Goal: Task Accomplishment & Management: Use online tool/utility

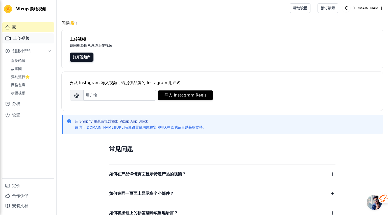
click at [37, 34] on link "上传视频" at bounding box center [28, 38] width 52 height 10
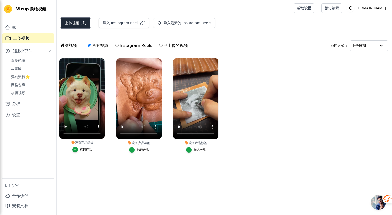
click at [75, 23] on font "上传视频" at bounding box center [72, 23] width 14 height 4
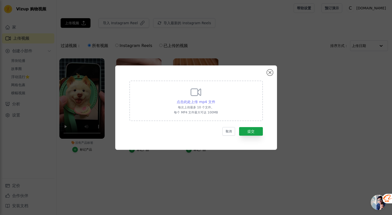
click at [201, 102] on font "点击此处上传 mp4 文件" at bounding box center [196, 102] width 38 height 4
click at [215, 99] on input "点击此处上传 mp4 文件 每次上传最多 10 个文件。 每个 MP4 文件最大可达 100MB" at bounding box center [215, 99] width 0 height 0
type input "C:\fakepath\宠物皮雕丨猫咪皮雕制作过程_.mp4"
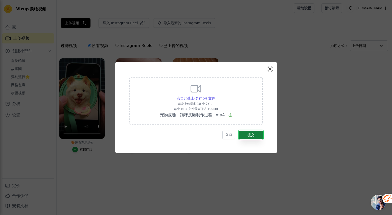
click at [252, 136] on font "提交" at bounding box center [250, 135] width 7 height 4
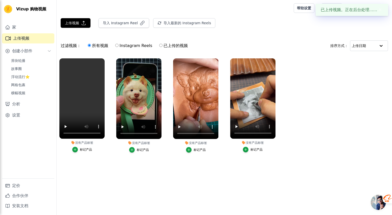
click at [78, 151] on button "标记产品" at bounding box center [82, 150] width 20 height 6
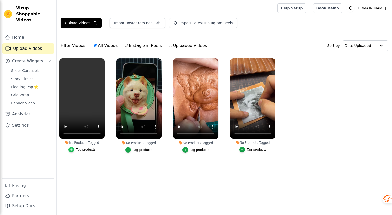
click at [73, 150] on icon "button" at bounding box center [71, 150] width 4 height 4
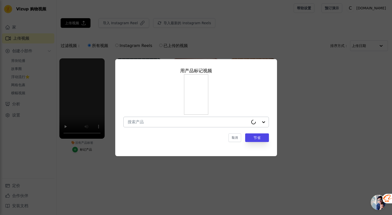
click at [165, 123] on input "没有产品标签 用产品 标记 视频 取消 节省 标记产品" at bounding box center [188, 121] width 121 height 5
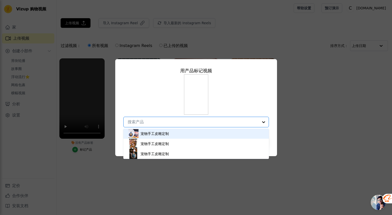
click at [160, 134] on font "宠物手工皮雕定制" at bounding box center [154, 134] width 28 height 4
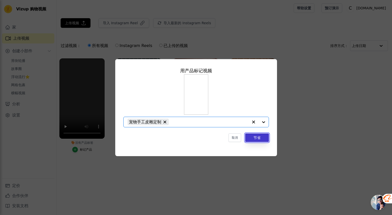
click at [263, 136] on button "节省" at bounding box center [257, 137] width 24 height 9
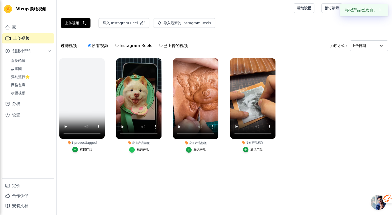
click at [133, 149] on icon "button" at bounding box center [132, 150] width 4 height 4
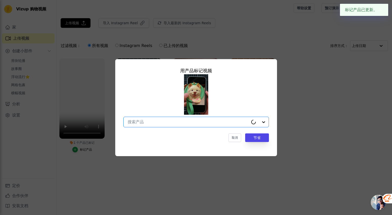
click at [168, 124] on input "没有产品标签 用产品 标记 视频 Option undefined, selected. Select is focused, type to refine …" at bounding box center [188, 121] width 121 height 5
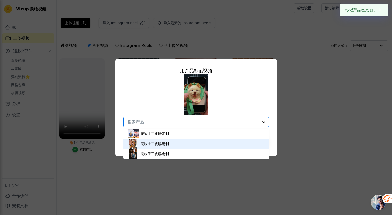
click at [162, 142] on font "宠物手工皮雕定制" at bounding box center [154, 144] width 28 height 4
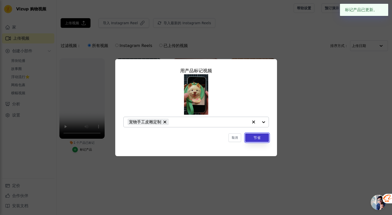
click at [260, 139] on font "节省" at bounding box center [256, 138] width 7 height 4
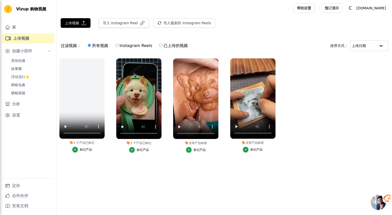
click at [129, 150] on div "标记产品" at bounding box center [138, 150] width 45 height 6
click at [131, 151] on icon "button" at bounding box center [132, 150] width 4 height 4
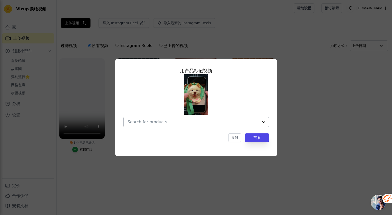
click at [262, 123] on div at bounding box center [263, 122] width 10 height 10
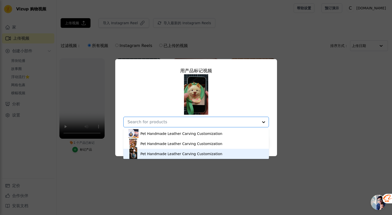
click at [170, 155] on div "Pet Handmade Leather Carving Customization" at bounding box center [181, 153] width 82 height 5
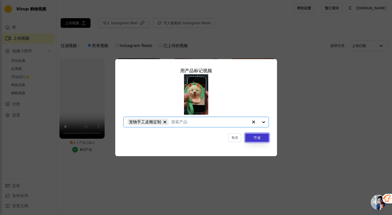
click at [259, 136] on font "节省" at bounding box center [256, 138] width 7 height 4
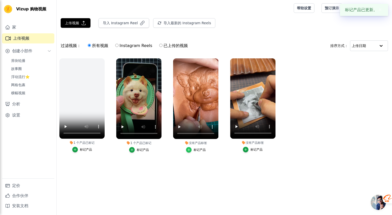
click at [190, 150] on div "button" at bounding box center [189, 150] width 6 height 6
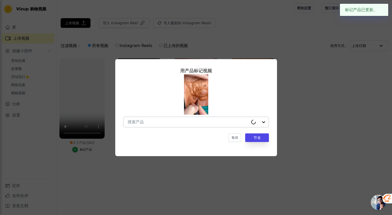
click at [264, 122] on div at bounding box center [258, 122] width 20 height 10
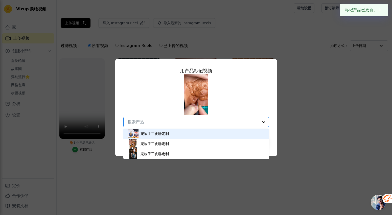
click at [244, 133] on div "宠物手工皮雕定制" at bounding box center [195, 134] width 135 height 10
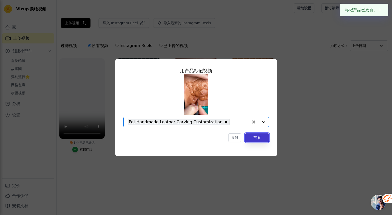
click at [257, 142] on button "节省" at bounding box center [257, 137] width 24 height 9
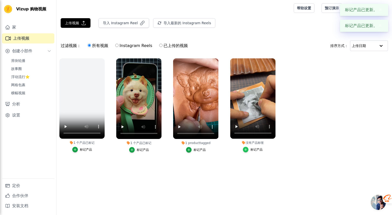
click at [247, 151] on icon "button" at bounding box center [246, 150] width 4 height 4
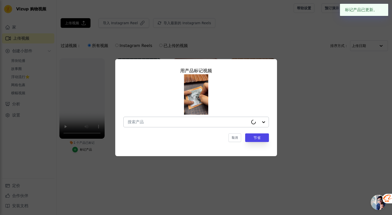
click at [264, 123] on div at bounding box center [258, 122] width 20 height 10
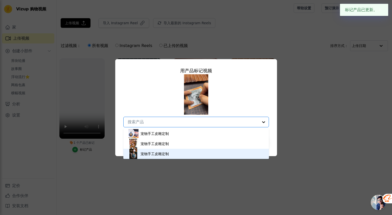
click at [249, 153] on div "宠物手工皮雕定制" at bounding box center [195, 154] width 135 height 10
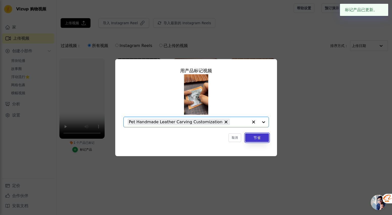
click at [262, 138] on button "节省" at bounding box center [257, 137] width 24 height 9
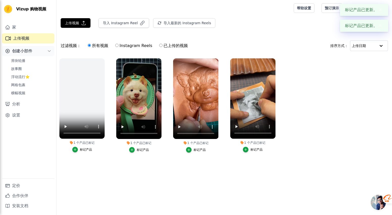
click at [33, 53] on button "创建小部件" at bounding box center [28, 51] width 52 height 10
click at [32, 53] on button "创建小部件" at bounding box center [28, 51] width 52 height 10
click at [33, 65] on div "Slider Carousels Story Circles Floating-Pop ⭐ Grid Wrap Banner Video" at bounding box center [31, 76] width 46 height 39
click at [35, 62] on span "Slider Carousels" at bounding box center [25, 60] width 29 height 5
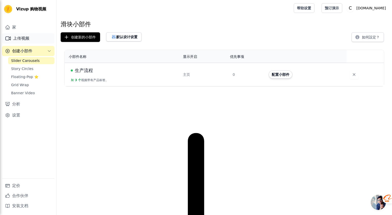
click at [34, 41] on link "上传视频" at bounding box center [28, 38] width 52 height 10
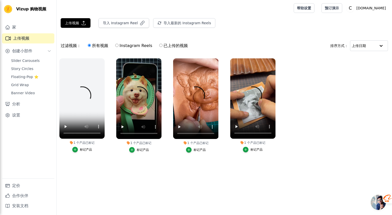
click at [117, 47] on input "Instagram Reels" at bounding box center [116, 45] width 3 height 3
radio input "true"
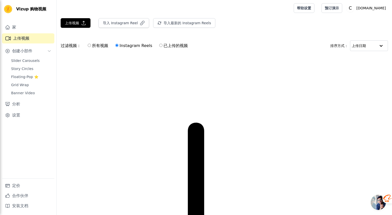
click at [90, 46] on input "所有视频" at bounding box center [89, 45] width 3 height 3
radio input "true"
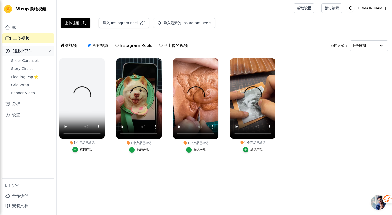
click at [29, 51] on font "创建小部件" at bounding box center [22, 51] width 20 height 5
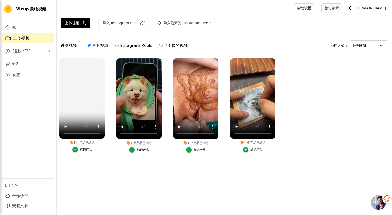
click at [339, 8] on font "预订演示" at bounding box center [332, 8] width 14 height 4
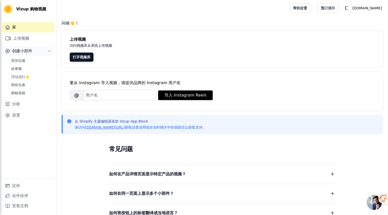
click at [34, 54] on button "创建小部件" at bounding box center [28, 51] width 52 height 10
click at [35, 52] on button "创建小部件" at bounding box center [28, 51] width 52 height 10
click at [35, 68] on link "Story Circles" at bounding box center [31, 68] width 46 height 7
click at [38, 63] on link "Slider Carousels" at bounding box center [31, 60] width 46 height 7
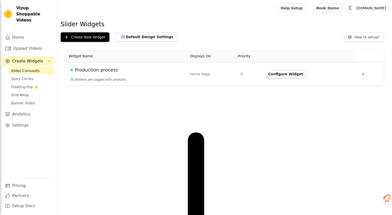
click at [154, 72] on div "Production process" at bounding box center [127, 69] width 113 height 7
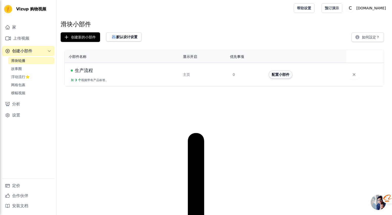
click at [281, 76] on font "配置小部件" at bounding box center [281, 75] width 18 height 4
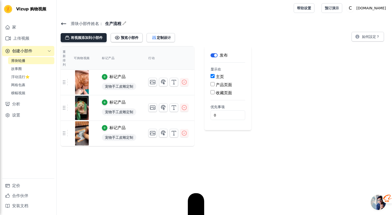
click at [92, 38] on font "将视频添加到小部件" at bounding box center [87, 38] width 32 height 4
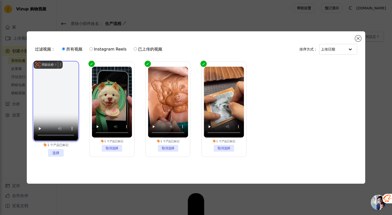
click at [50, 72] on video at bounding box center [56, 101] width 44 height 79
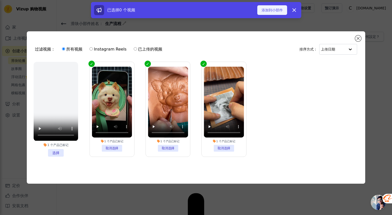
click at [275, 11] on font "添加到小部件" at bounding box center [271, 10] width 21 height 4
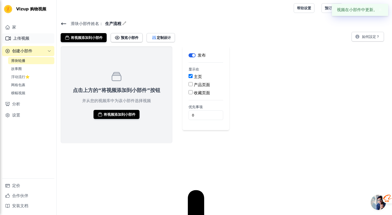
click at [30, 36] on link "上传视频" at bounding box center [28, 38] width 52 height 10
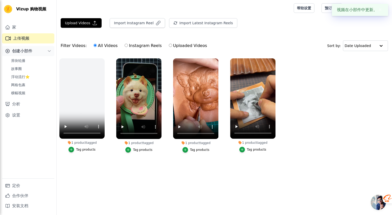
click at [31, 50] on font "创建小部件" at bounding box center [22, 51] width 20 height 5
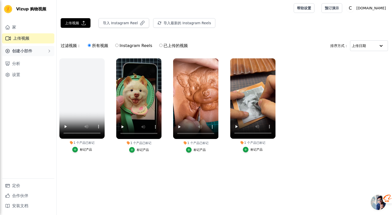
click at [30, 53] on span "创建小部件" at bounding box center [22, 51] width 20 height 6
click at [30, 63] on link "Slider Carousels" at bounding box center [31, 60] width 46 height 7
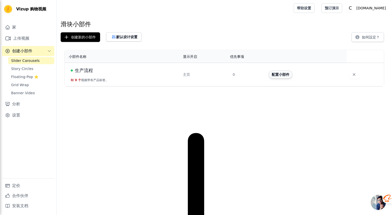
click at [281, 76] on font "配置小部件" at bounding box center [281, 75] width 18 height 4
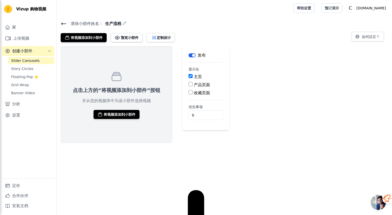
click at [41, 60] on link "Slider Carousels" at bounding box center [31, 60] width 46 height 7
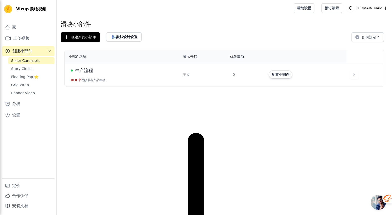
click at [89, 79] on font "视频带有产品标签。" at bounding box center [94, 80] width 27 height 4
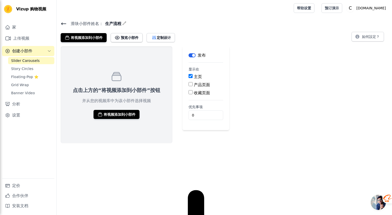
click at [193, 55] on button "标签" at bounding box center [191, 55] width 7 height 4
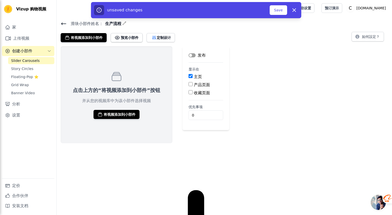
click at [192, 55] on button "标签" at bounding box center [191, 55] width 7 height 4
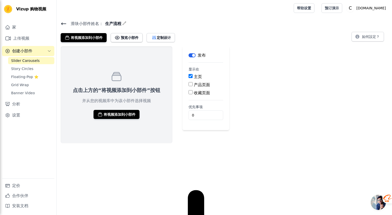
click at [38, 62] on link "Slider Carousels" at bounding box center [31, 60] width 46 height 7
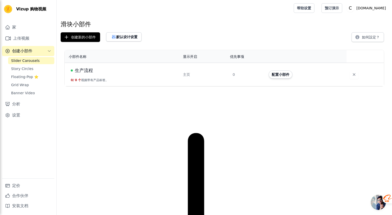
click at [292, 76] on button "配置小部件" at bounding box center [281, 74] width 24 height 8
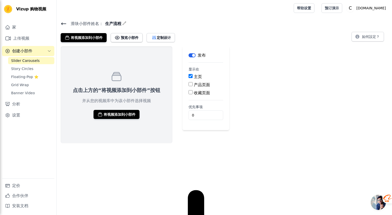
click at [190, 85] on input "产品页面" at bounding box center [190, 84] width 4 height 4
checkbox input "true"
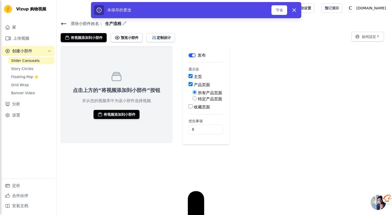
click at [190, 107] on input "收藏页面" at bounding box center [190, 106] width 4 height 4
checkbox input "true"
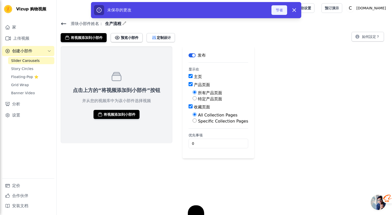
click at [283, 12] on button "节省" at bounding box center [279, 10] width 16 height 10
click at [280, 5] on div "未保存的更改 节省 解雇" at bounding box center [196, 10] width 204 height 10
click at [280, 8] on font "节省" at bounding box center [279, 10] width 7 height 4
click at [280, 12] on div at bounding box center [174, 8] width 227 height 16
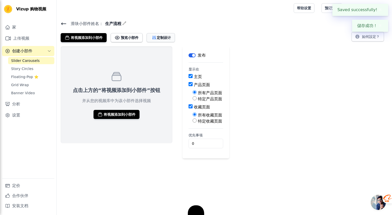
click at [168, 36] on font "定制设计" at bounding box center [164, 38] width 14 height 4
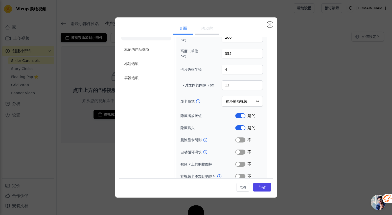
scroll to position [17, 0]
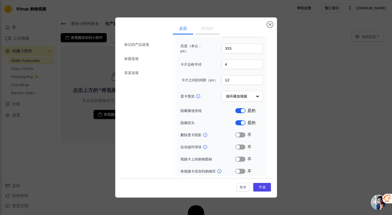
click at [239, 148] on button "标签" at bounding box center [240, 147] width 10 height 5
click at [258, 186] on font "节省" at bounding box center [261, 187] width 7 height 4
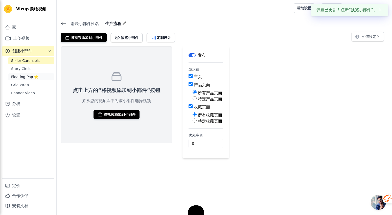
click at [41, 75] on link "Floating-Pop ⭐" at bounding box center [31, 76] width 46 height 7
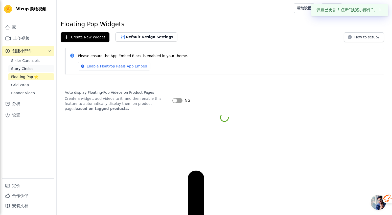
click at [41, 70] on link "Story Circles" at bounding box center [31, 68] width 46 height 7
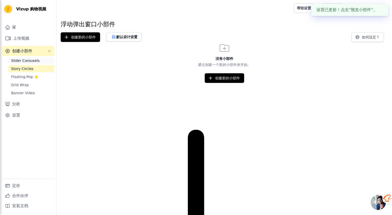
click at [41, 61] on link "Slider Carousels" at bounding box center [31, 60] width 46 height 7
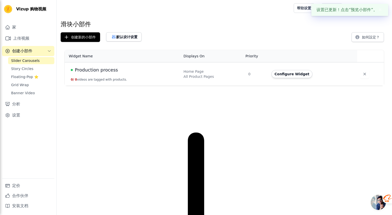
click at [39, 52] on button "创建小部件" at bounding box center [28, 51] width 52 height 10
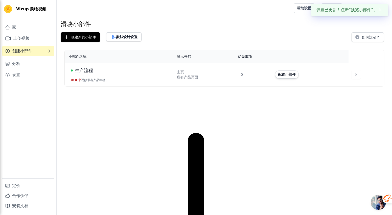
click at [78, 66] on td "生产流程 0 / 0 个 视频带有产品标签。" at bounding box center [119, 74] width 109 height 23
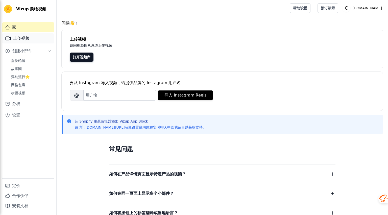
drag, startPoint x: 37, startPoint y: 41, endPoint x: 42, endPoint y: 42, distance: 5.5
click at [37, 41] on link "上传视频" at bounding box center [28, 38] width 52 height 10
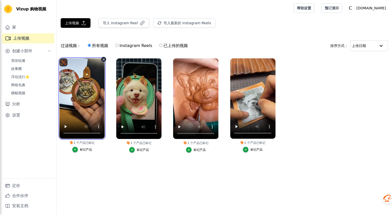
click at [85, 88] on video at bounding box center [81, 98] width 45 height 80
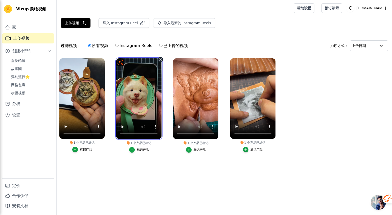
click at [127, 91] on video at bounding box center [138, 98] width 45 height 81
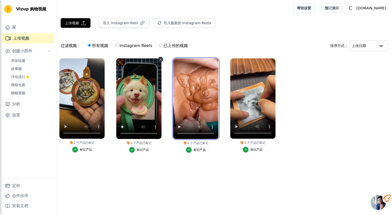
click at [203, 91] on video at bounding box center [195, 98] width 45 height 81
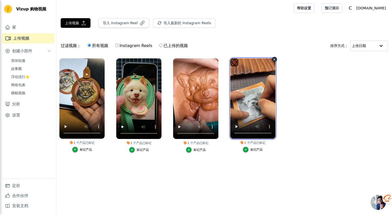
drag, startPoint x: 252, startPoint y: 92, endPoint x: 214, endPoint y: 92, distance: 37.9
click at [252, 92] on video at bounding box center [252, 98] width 45 height 80
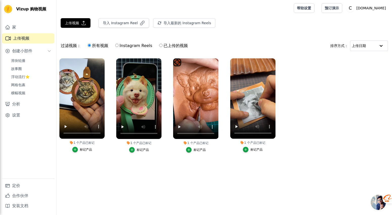
click at [167, 90] on ul "1 个 产品 已标记 标记产品 1 个 产品 已标记 标记产品 1 个 产品 已标记 标记产品 1 个 产品 已标记 标记产品" at bounding box center [224, 111] width 335 height 110
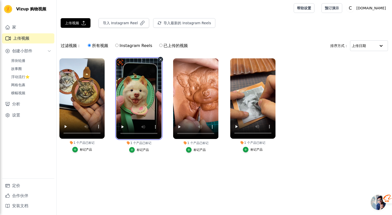
click at [136, 87] on video at bounding box center [138, 98] width 45 height 81
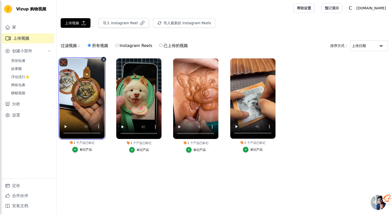
click at [90, 83] on video at bounding box center [81, 98] width 45 height 80
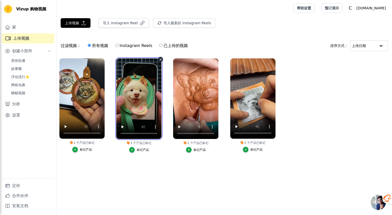
click at [131, 82] on video at bounding box center [138, 98] width 45 height 81
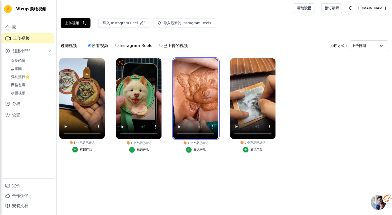
click at [192, 82] on video at bounding box center [195, 98] width 45 height 81
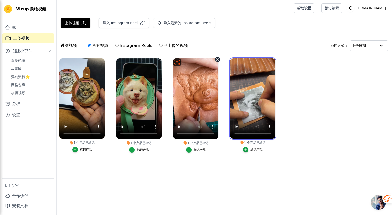
click at [246, 82] on video at bounding box center [252, 98] width 45 height 80
click at [256, 82] on video at bounding box center [252, 98] width 45 height 80
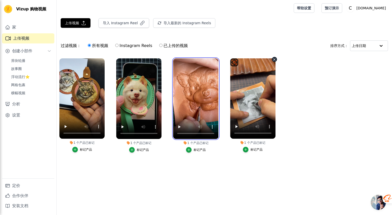
click at [179, 80] on video at bounding box center [195, 98] width 45 height 81
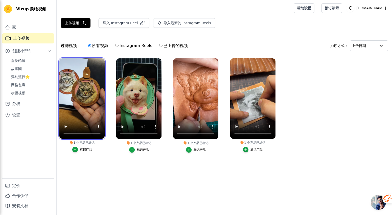
click at [92, 76] on video at bounding box center [81, 98] width 45 height 80
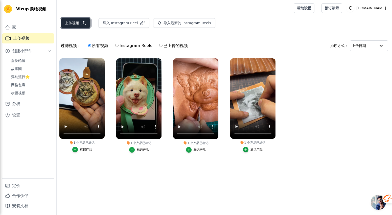
click at [74, 27] on button "上传视频" at bounding box center [76, 23] width 30 height 10
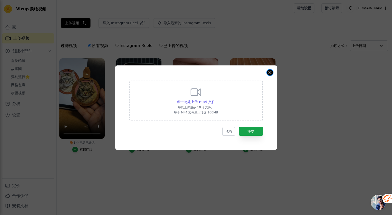
click at [267, 73] on button "关闭模式" at bounding box center [270, 72] width 6 height 6
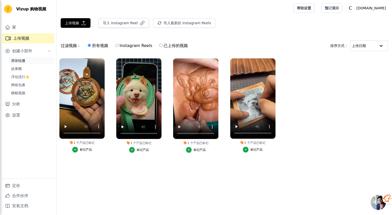
click at [34, 61] on link "滑块轮播" at bounding box center [31, 60] width 46 height 7
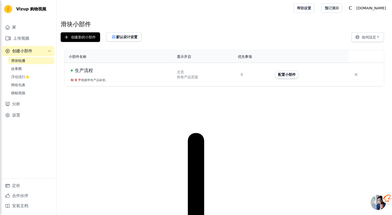
click at [108, 76] on td "生产流程 0 / 0 个 视频带有产品标签。" at bounding box center [119, 74] width 109 height 23
click at [279, 76] on font "配置小部件" at bounding box center [287, 75] width 18 height 4
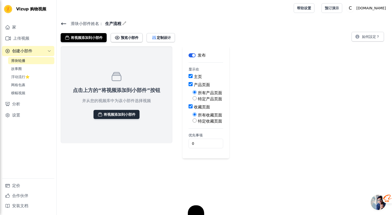
click at [126, 112] on font "将视频添加到小部件" at bounding box center [120, 114] width 32 height 4
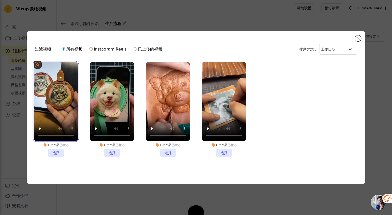
click at [35, 96] on video at bounding box center [56, 101] width 44 height 79
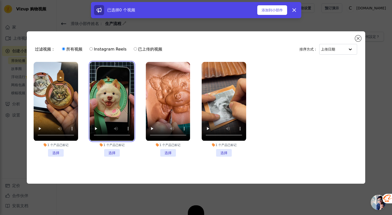
click at [100, 97] on video at bounding box center [112, 101] width 44 height 79
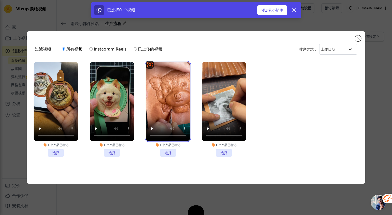
drag, startPoint x: 163, startPoint y: 96, endPoint x: 195, endPoint y: 92, distance: 32.1
click at [163, 96] on video at bounding box center [168, 101] width 44 height 79
click at [54, 149] on li "1 个 产品 已标记 选择" at bounding box center [56, 109] width 44 height 94
click at [0, 0] on input "1 个 产品 已标记 选择" at bounding box center [0, 0] width 0 height 0
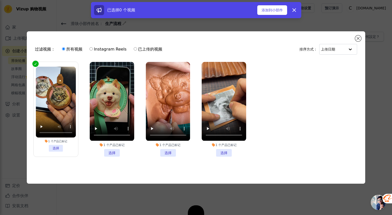
drag, startPoint x: 115, startPoint y: 150, endPoint x: 117, endPoint y: 150, distance: 2.8
click at [115, 150] on li "1 个 产品 已标记 选择" at bounding box center [112, 109] width 44 height 94
click at [0, 0] on input "1 个 产品 已标记 选择" at bounding box center [0, 0] width 0 height 0
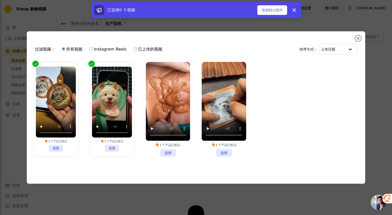
click at [174, 152] on li "1 个 产品 已标记 选择" at bounding box center [168, 109] width 44 height 94
click at [0, 0] on input "1 个 产品 已标记 选择" at bounding box center [0, 0] width 0 height 0
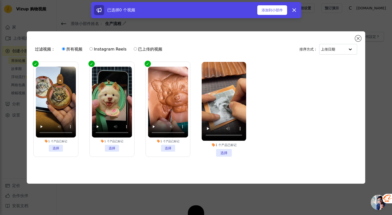
click at [220, 152] on li "1 个 产品 已标记 选择" at bounding box center [224, 109] width 44 height 94
click at [0, 0] on input "1 个 产品 已标记 选择" at bounding box center [0, 0] width 0 height 0
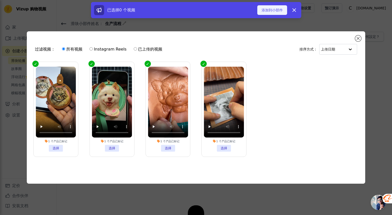
click at [276, 8] on font "添加到小部件" at bounding box center [271, 10] width 21 height 4
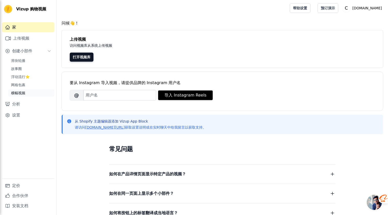
click at [32, 92] on link "横幅视频" at bounding box center [31, 92] width 46 height 7
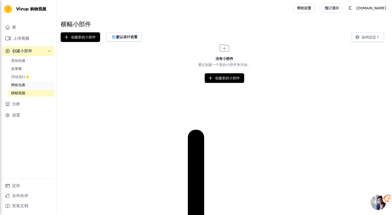
click at [37, 87] on link "网格包裹" at bounding box center [31, 84] width 46 height 7
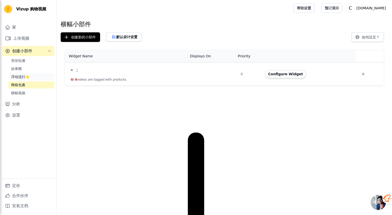
click at [36, 75] on link "浮动流行⭐" at bounding box center [31, 76] width 46 height 7
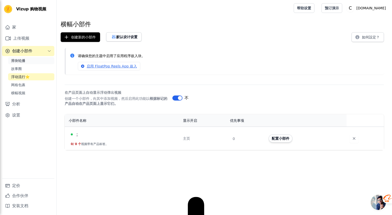
click at [33, 61] on link "滑块轮播" at bounding box center [31, 60] width 46 height 7
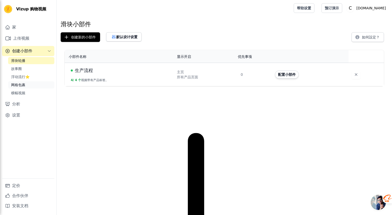
click at [35, 86] on link "网格包裹" at bounding box center [31, 84] width 46 height 7
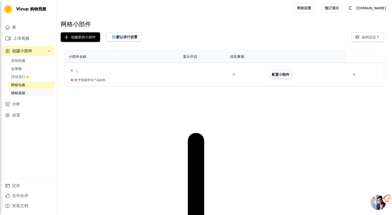
click at [36, 92] on link "横幅视频" at bounding box center [31, 92] width 46 height 7
